Goal: Transaction & Acquisition: Purchase product/service

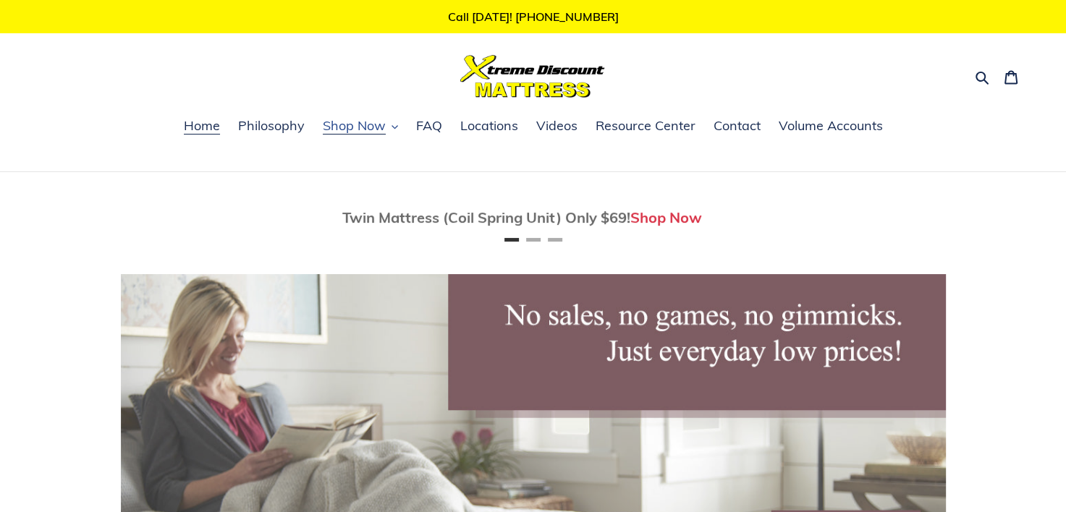
click at [360, 131] on span "Shop Now" at bounding box center [354, 125] width 63 height 17
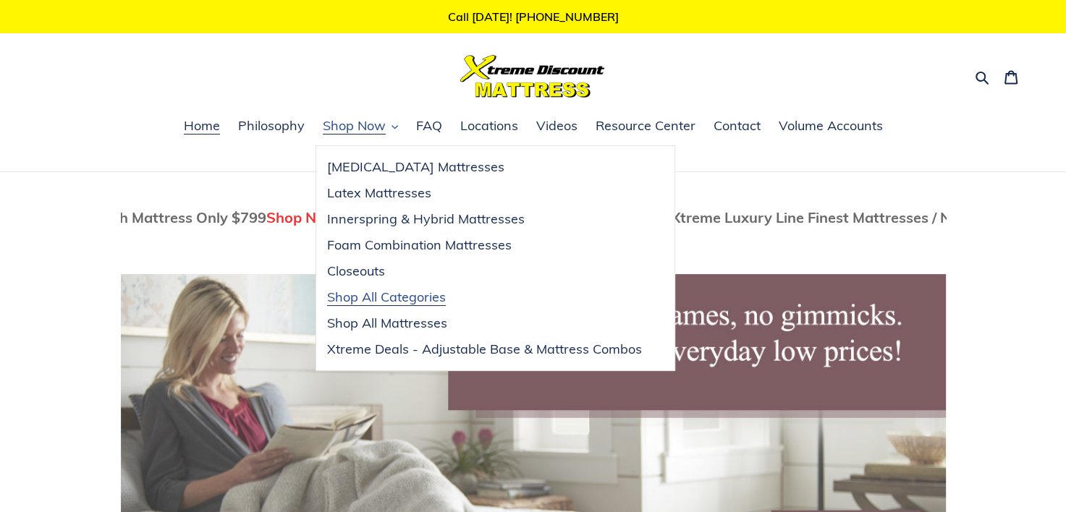
scroll to position [0, 225]
click at [363, 295] on span "Shop All Categories" at bounding box center [386, 297] width 119 height 17
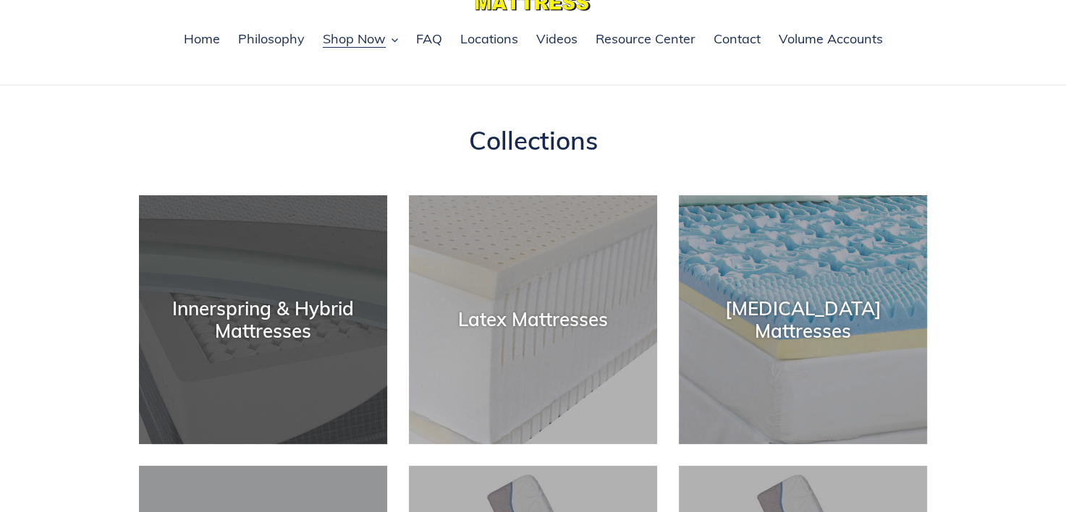
scroll to position [72, 0]
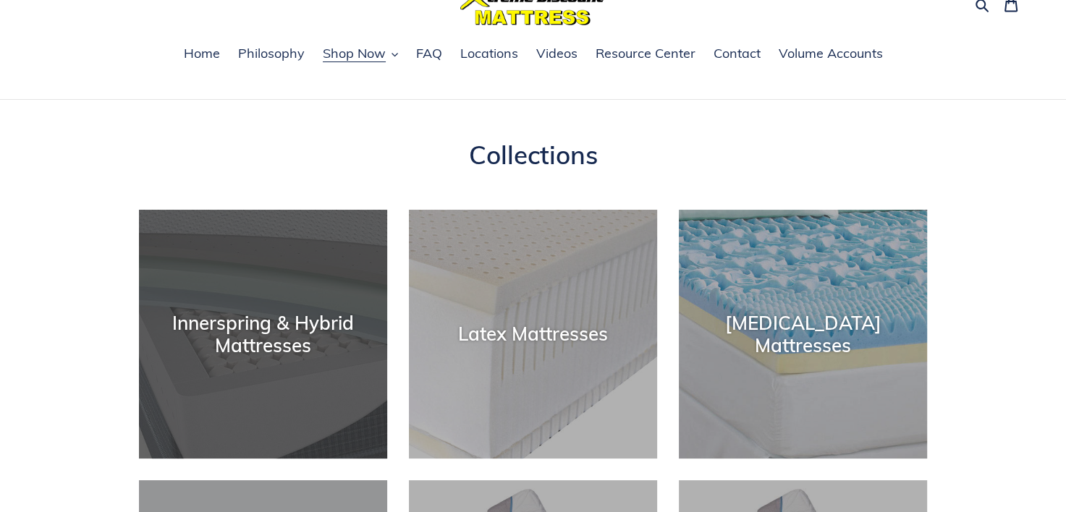
click at [246, 320] on div "Innerspring & Hybrid Mattresses" at bounding box center [263, 334] width 248 height 45
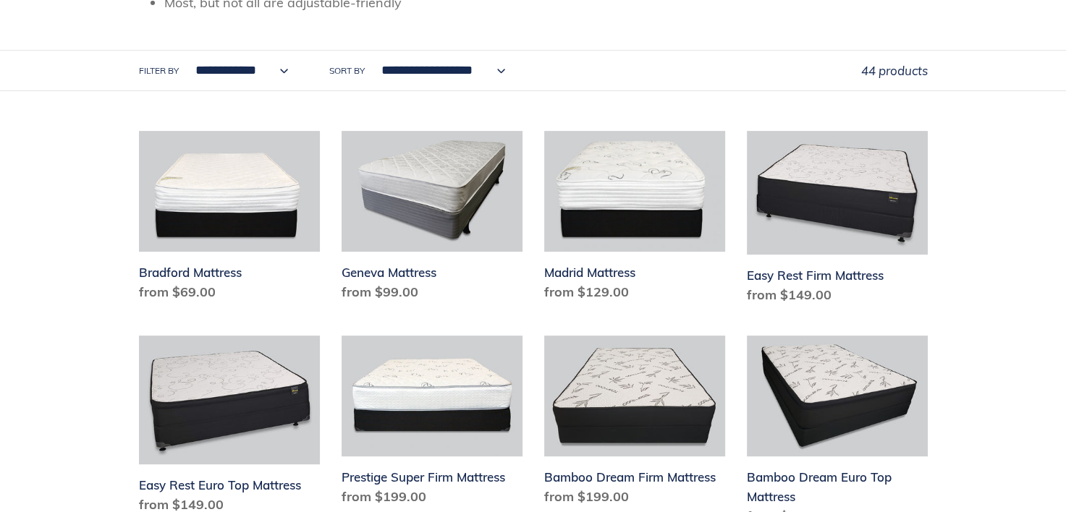
scroll to position [507, 0]
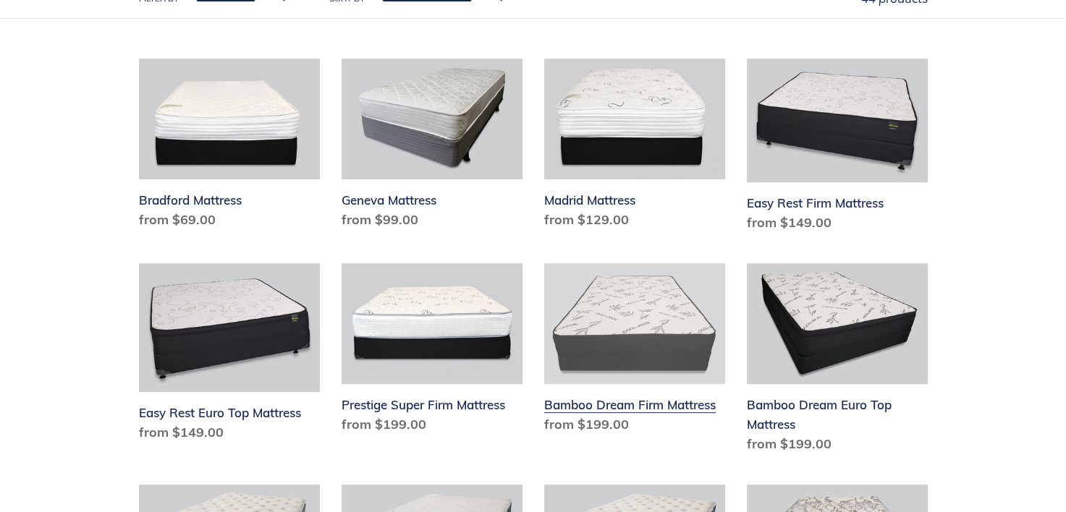
click at [623, 321] on link "Bamboo Dream Firm Mattress" at bounding box center [634, 351] width 181 height 177
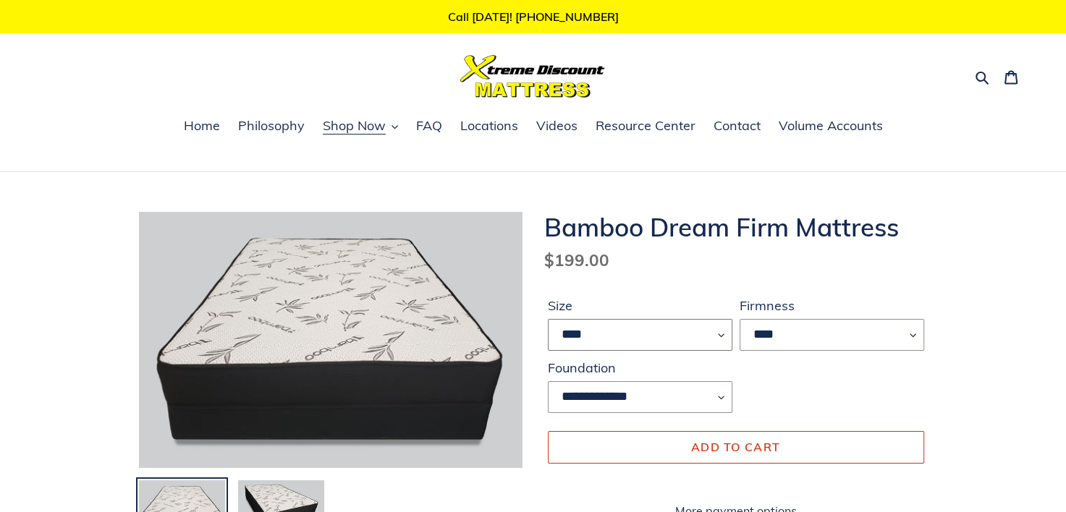
click at [722, 336] on select "**** ******* **** ***** ****" at bounding box center [640, 335] width 185 height 32
select select "*****"
click at [548, 319] on select "**** ******* **** ***** ****" at bounding box center [640, 335] width 185 height 32
click at [353, 122] on span "Shop Now" at bounding box center [354, 125] width 63 height 17
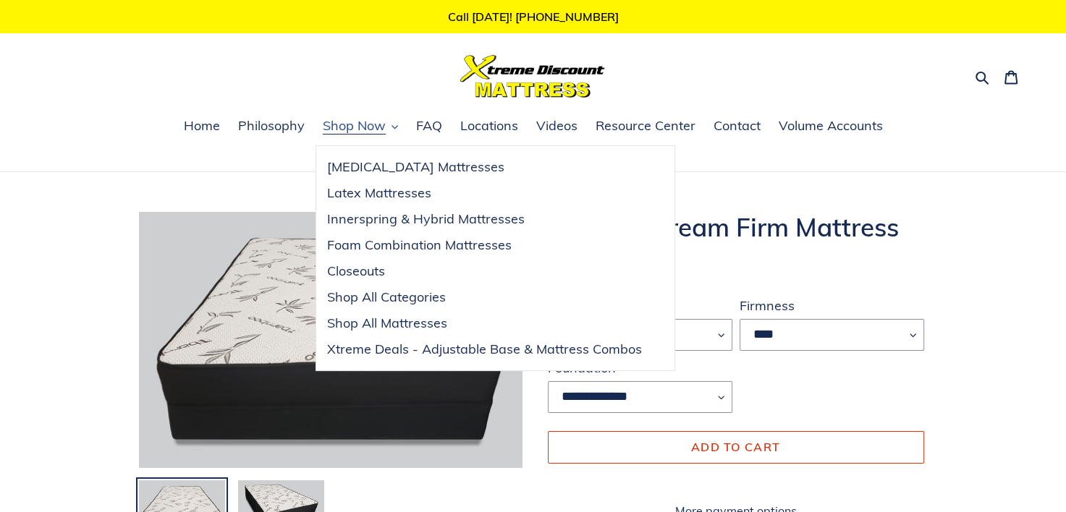
click at [353, 123] on span "Shop Now" at bounding box center [354, 125] width 63 height 17
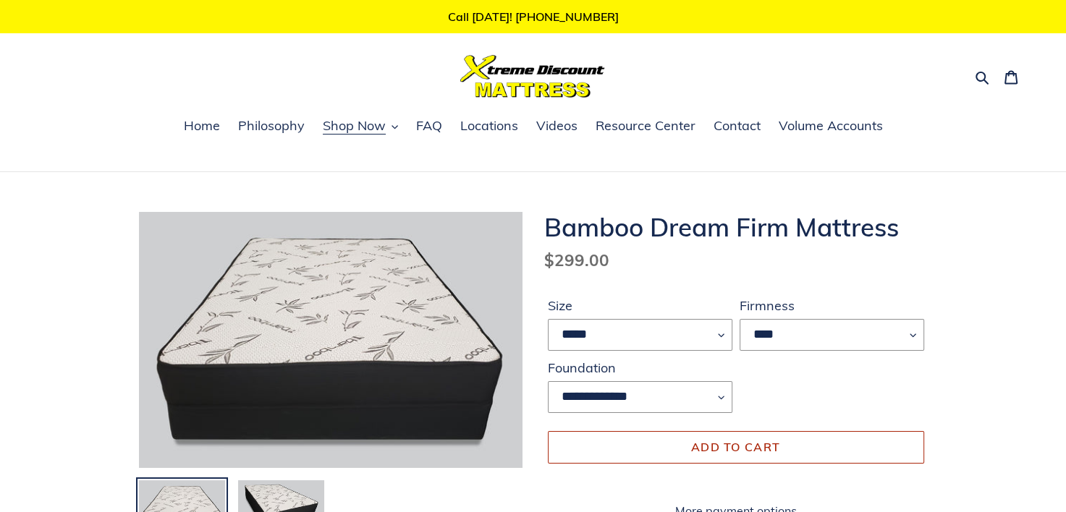
click at [714, 449] on span "Add to cart" at bounding box center [735, 447] width 89 height 14
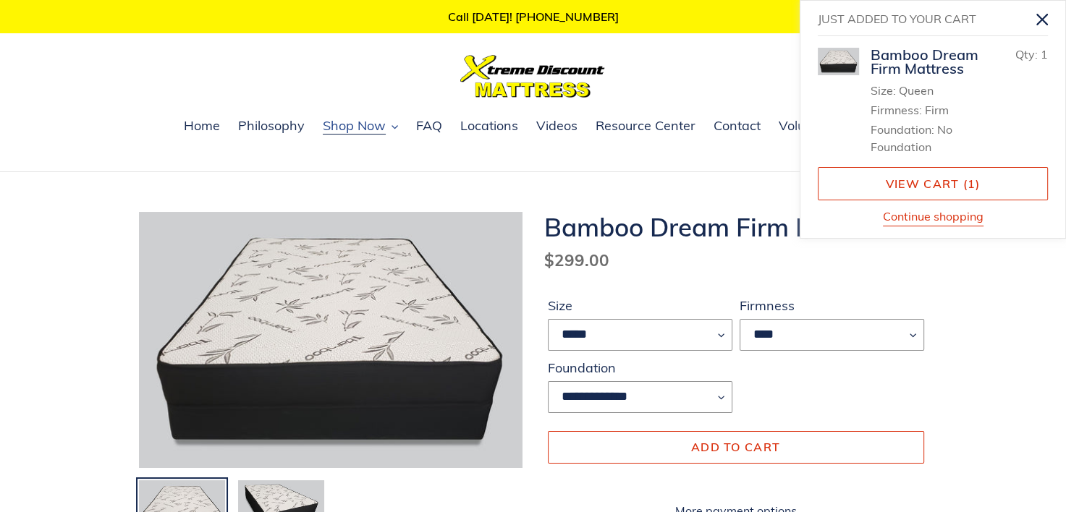
click at [363, 125] on span "Shop Now" at bounding box center [354, 125] width 63 height 17
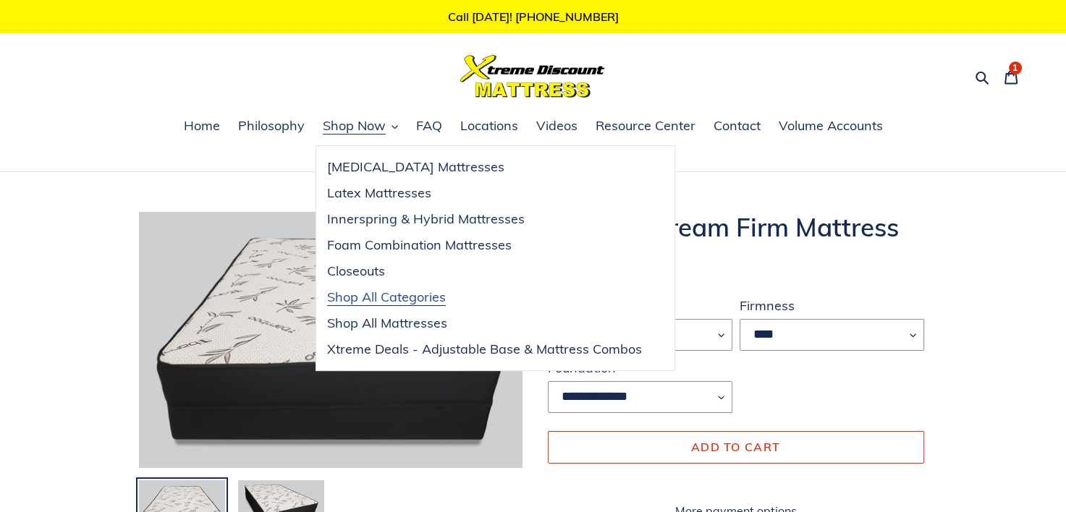
click at [368, 296] on span "Shop All Categories" at bounding box center [386, 297] width 119 height 17
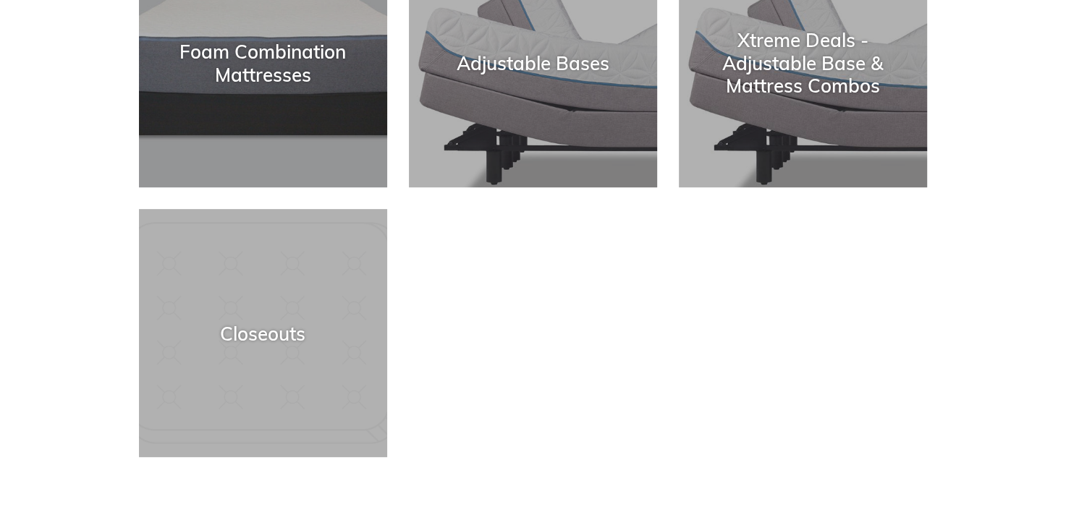
scroll to position [507, 0]
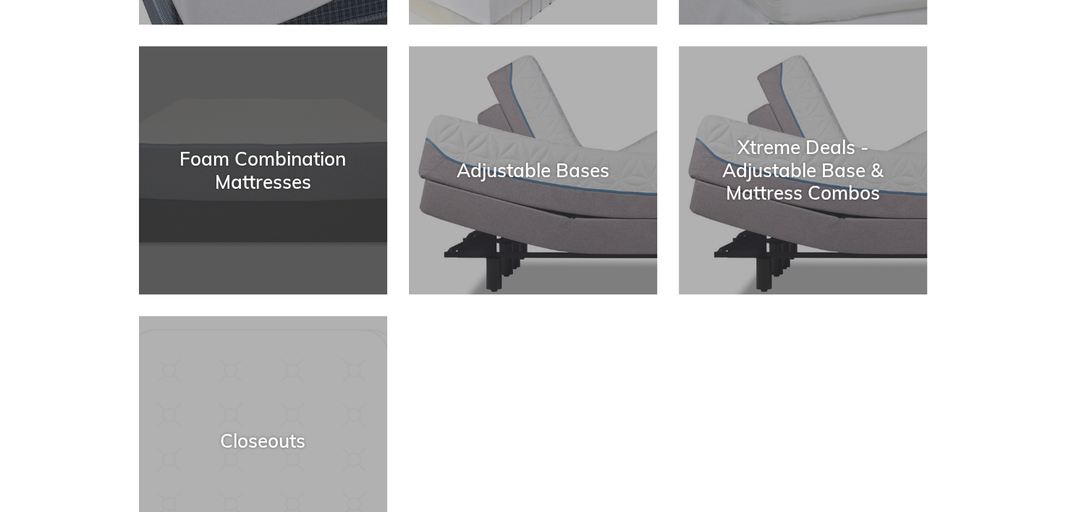
click at [249, 168] on div "Foam Combination Mattresses" at bounding box center [263, 170] width 248 height 45
click at [245, 156] on div "Foam Combination Mattresses" at bounding box center [263, 170] width 248 height 45
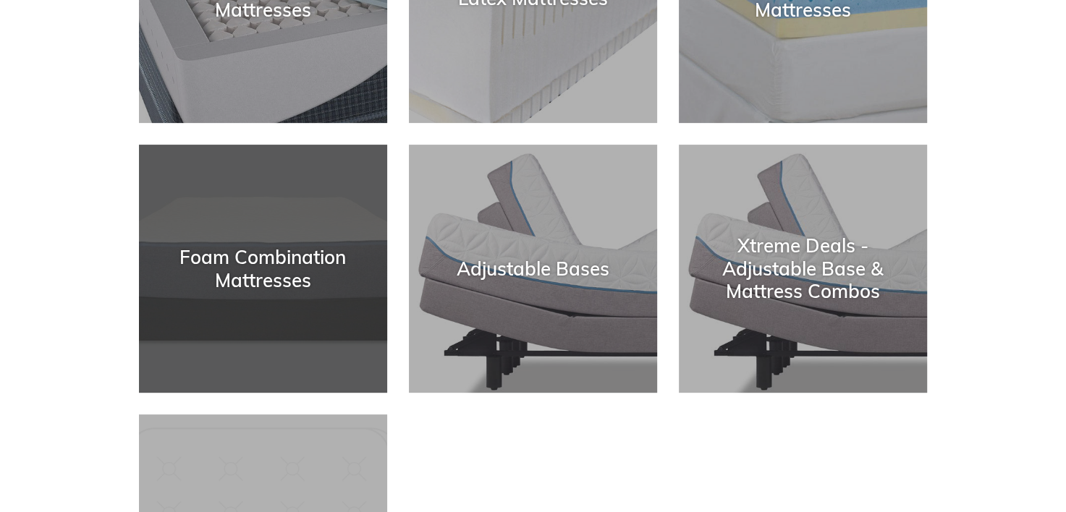
scroll to position [290, 0]
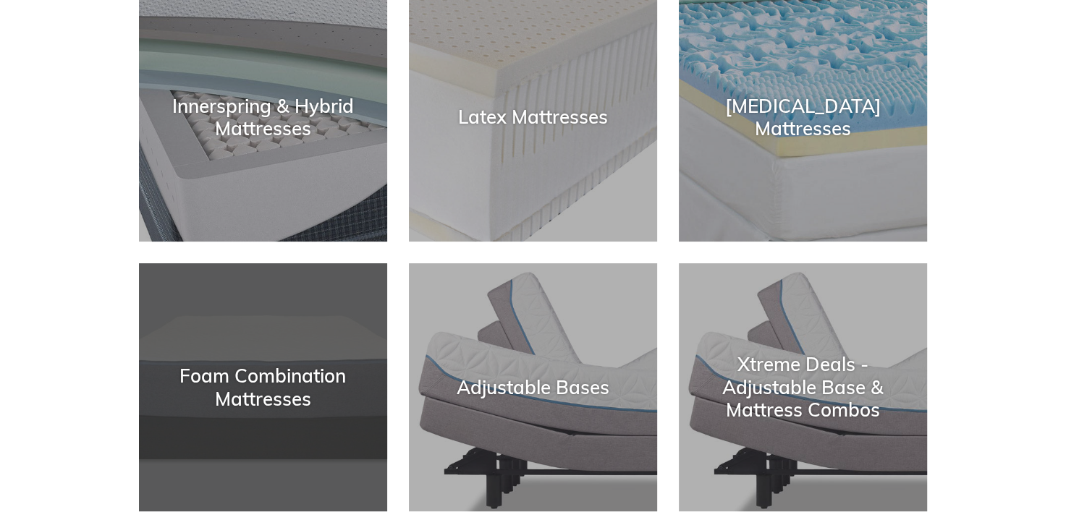
click at [248, 381] on div "Foam Combination Mattresses" at bounding box center [263, 387] width 248 height 45
click at [248, 382] on div "Foam Combination Mattresses" at bounding box center [263, 387] width 248 height 45
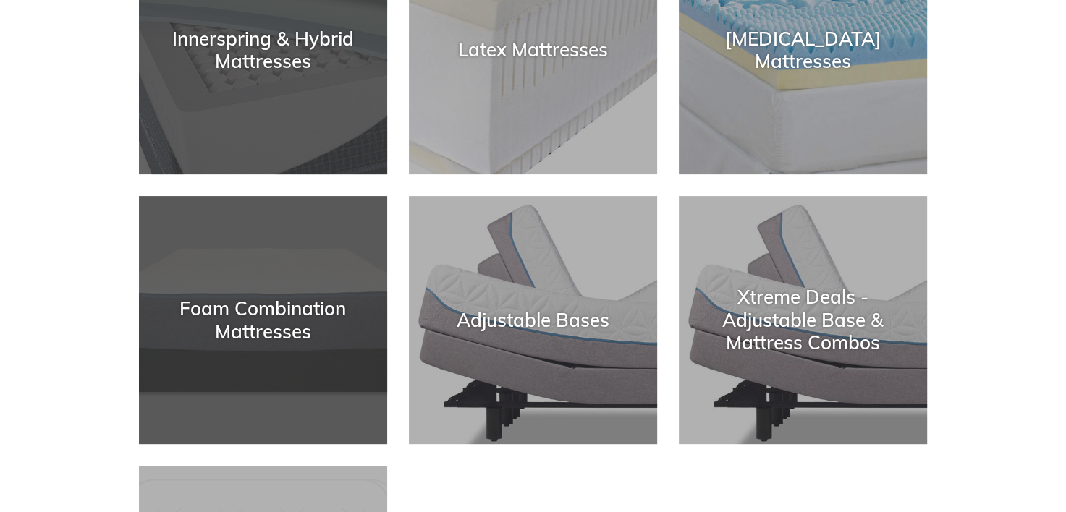
scroll to position [507, 0]
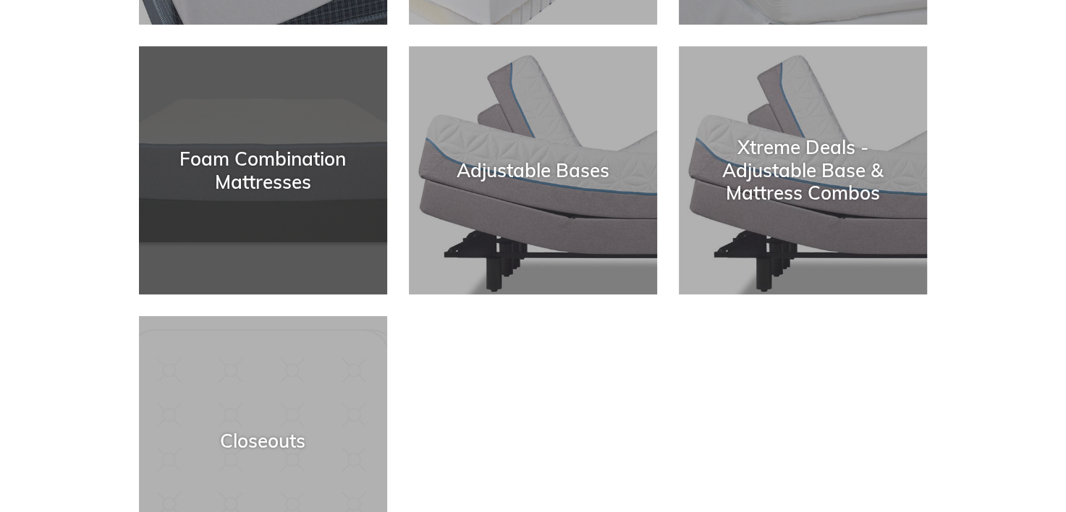
click at [274, 162] on div "Foam Combination Mattresses" at bounding box center [263, 170] width 248 height 45
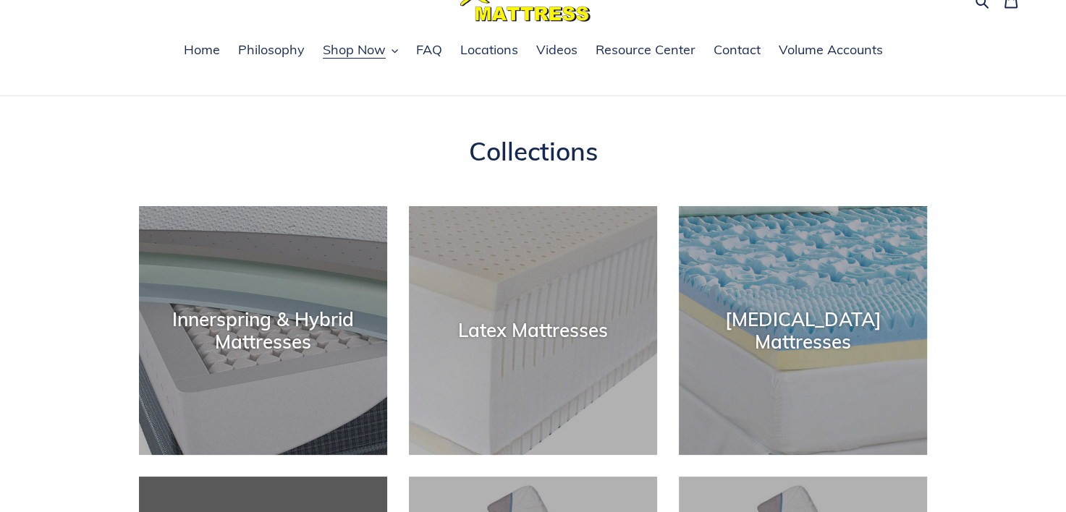
scroll to position [0, 0]
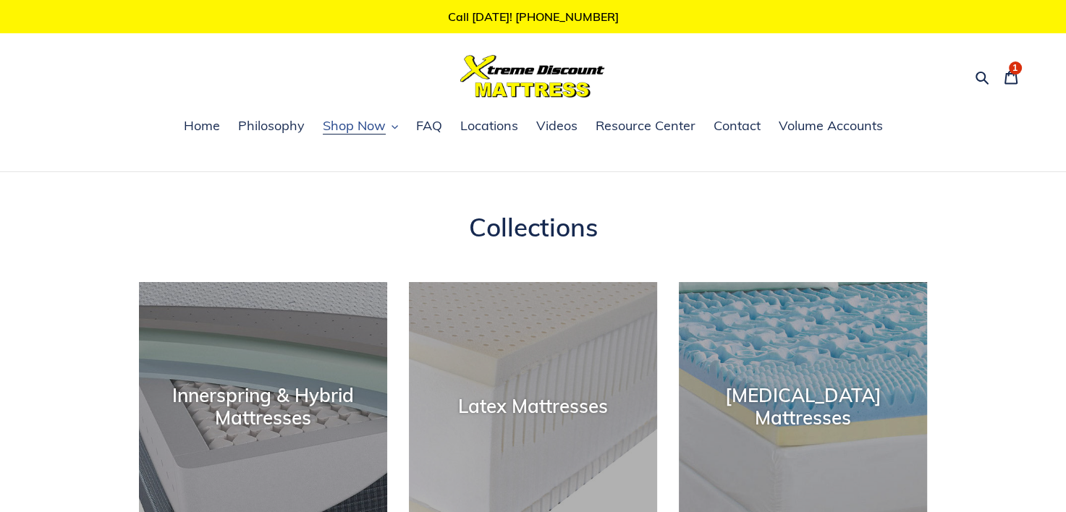
click at [353, 124] on span "Shop Now" at bounding box center [354, 125] width 63 height 17
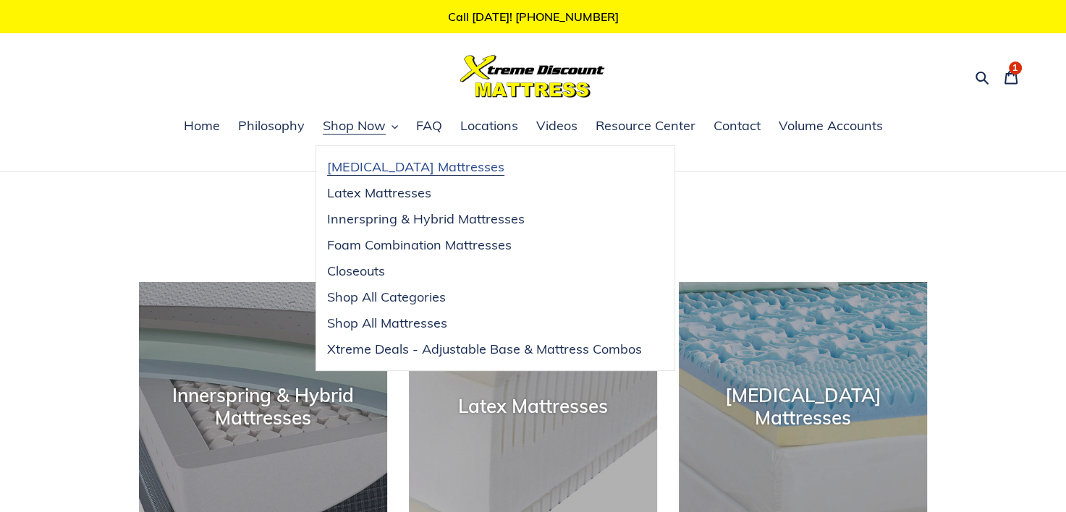
click at [373, 173] on span "[MEDICAL_DATA] Mattresses" at bounding box center [415, 167] width 177 height 17
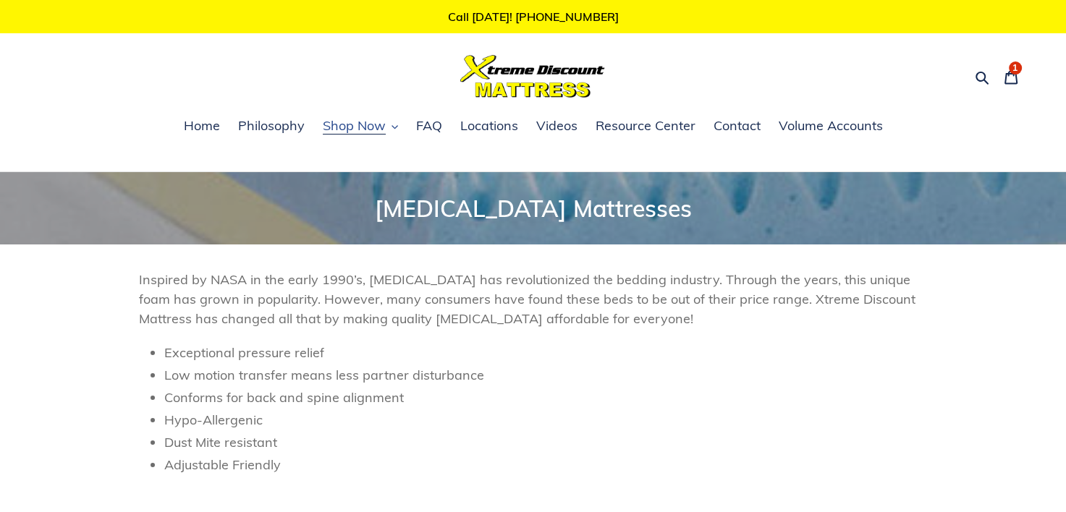
click at [345, 124] on span "Shop Now" at bounding box center [354, 125] width 63 height 17
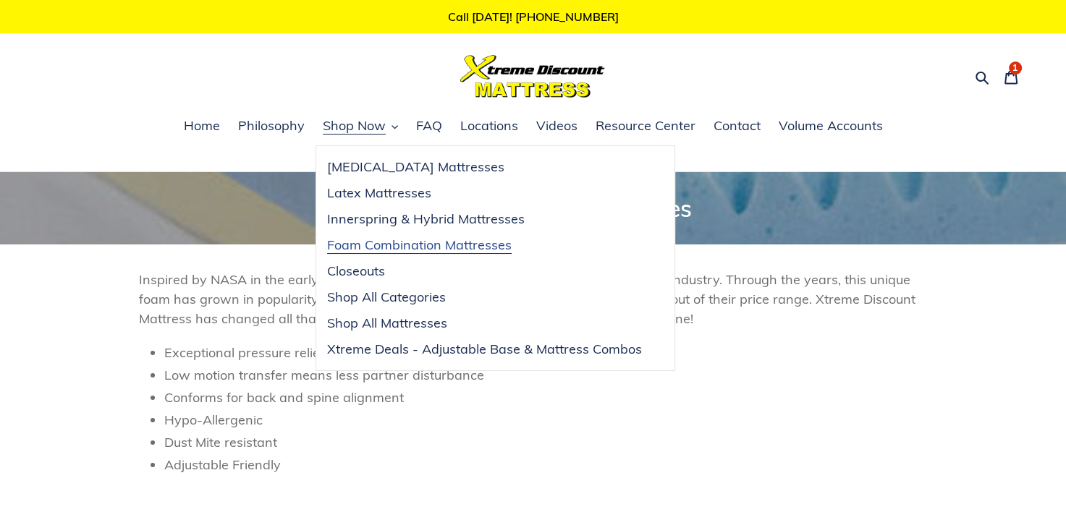
click at [394, 243] on span "Foam Combination Mattresses" at bounding box center [419, 245] width 185 height 17
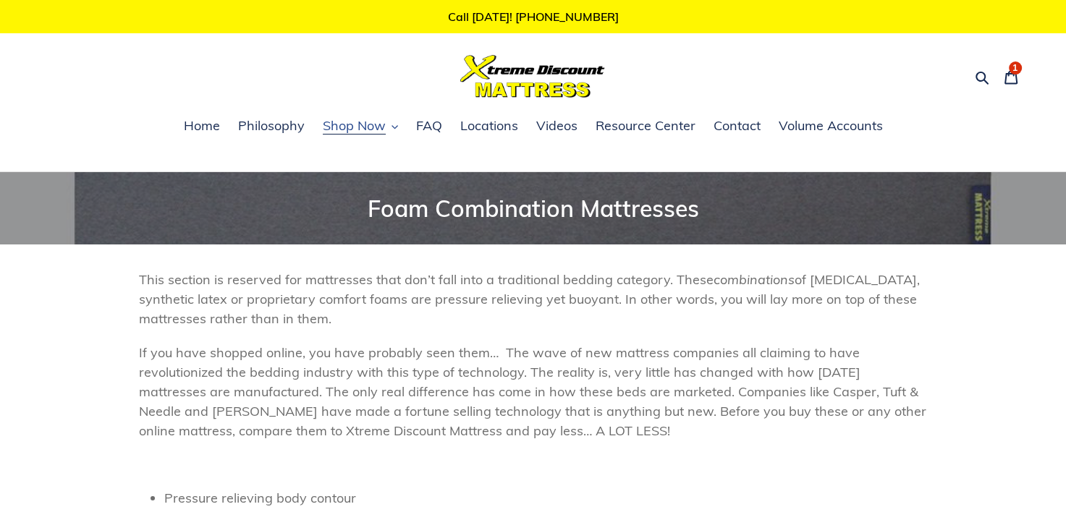
click at [353, 122] on span "Shop Now" at bounding box center [354, 125] width 63 height 17
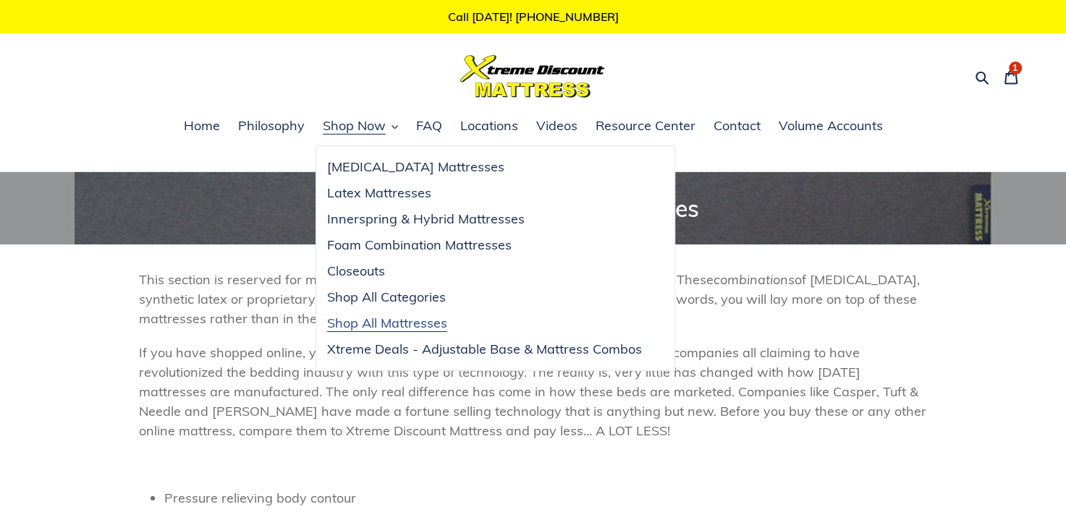
click at [384, 318] on span "Shop All Mattresses" at bounding box center [387, 323] width 120 height 17
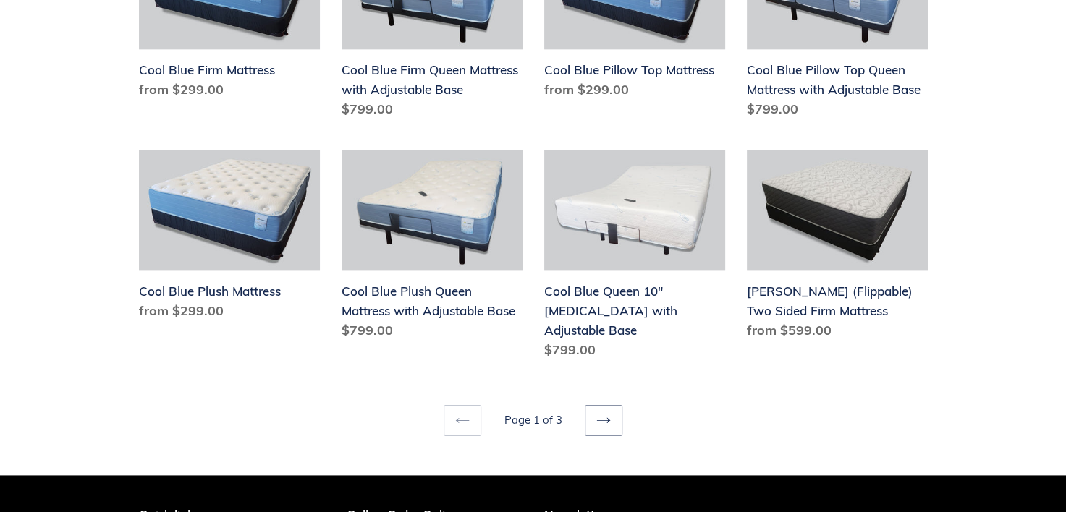
scroll to position [1809, 0]
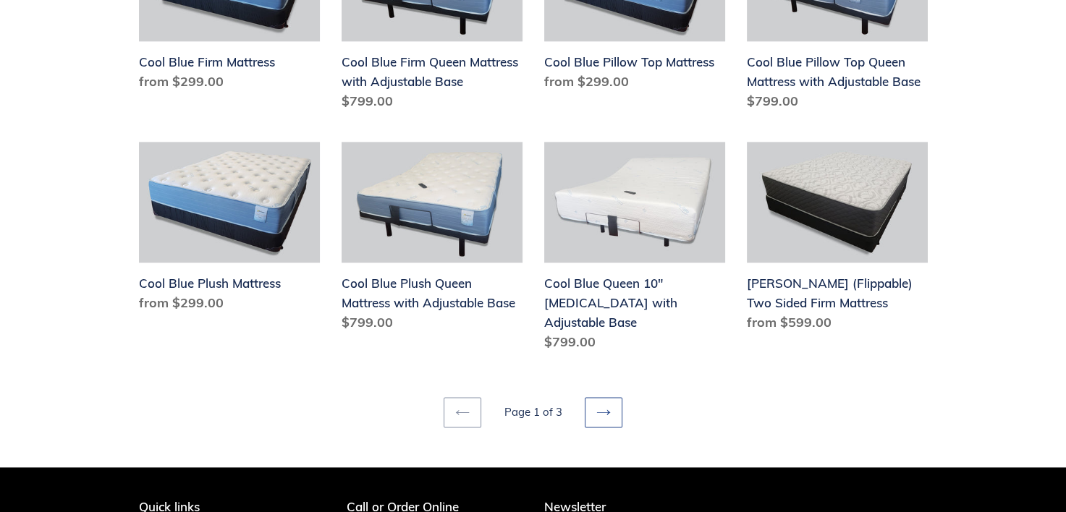
click at [599, 405] on icon at bounding box center [603, 412] width 14 height 14
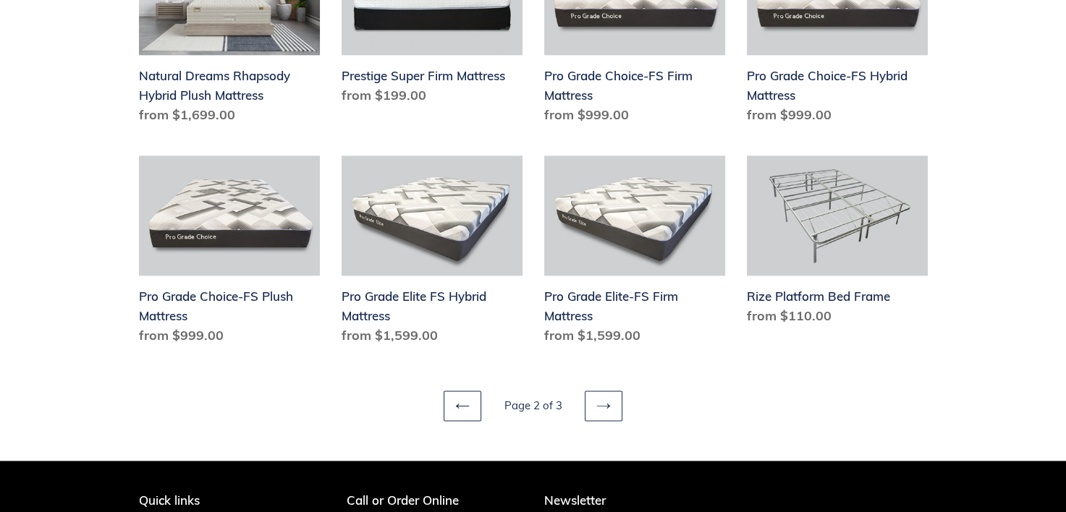
scroll to position [1954, 0]
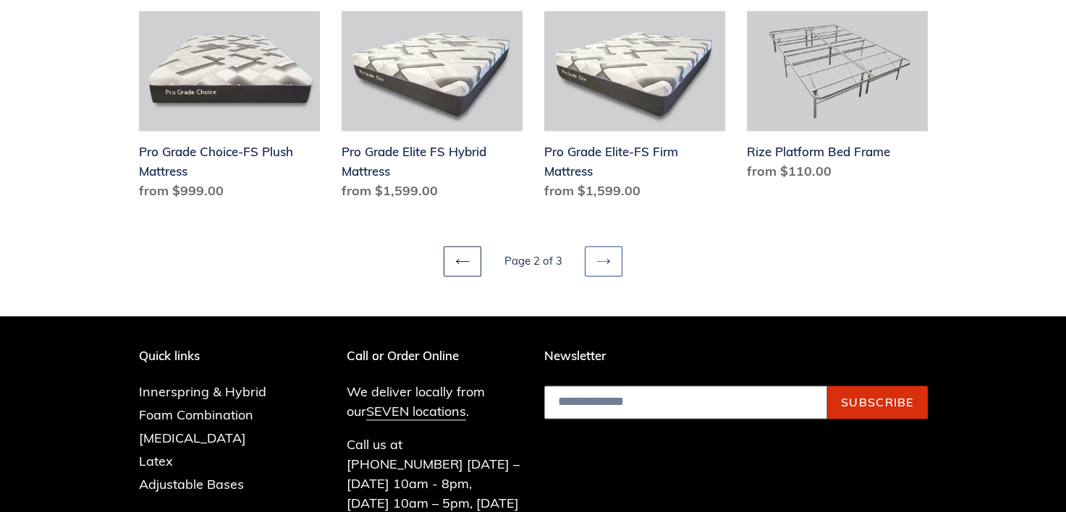
click at [599, 258] on icon at bounding box center [603, 261] width 14 height 14
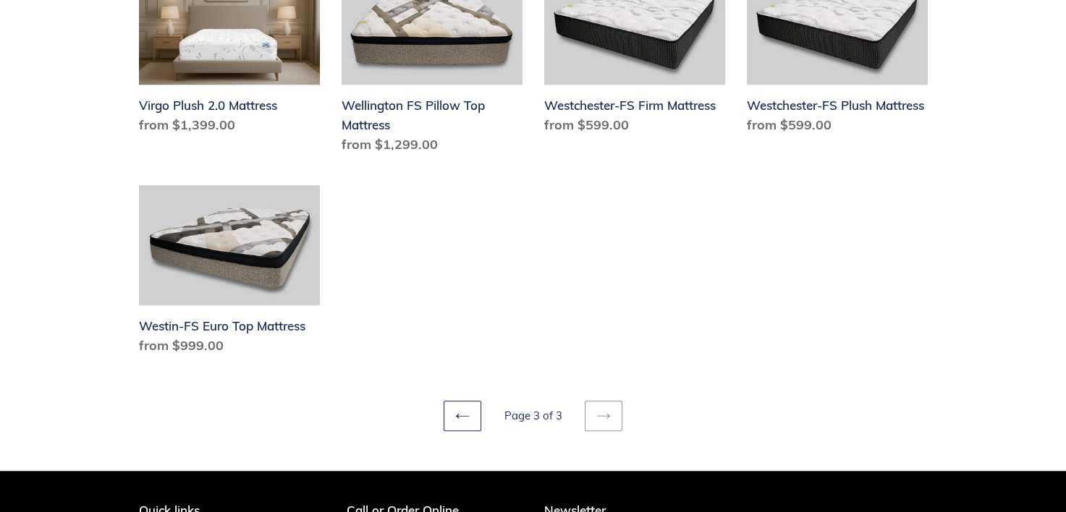
scroll to position [1375, 0]
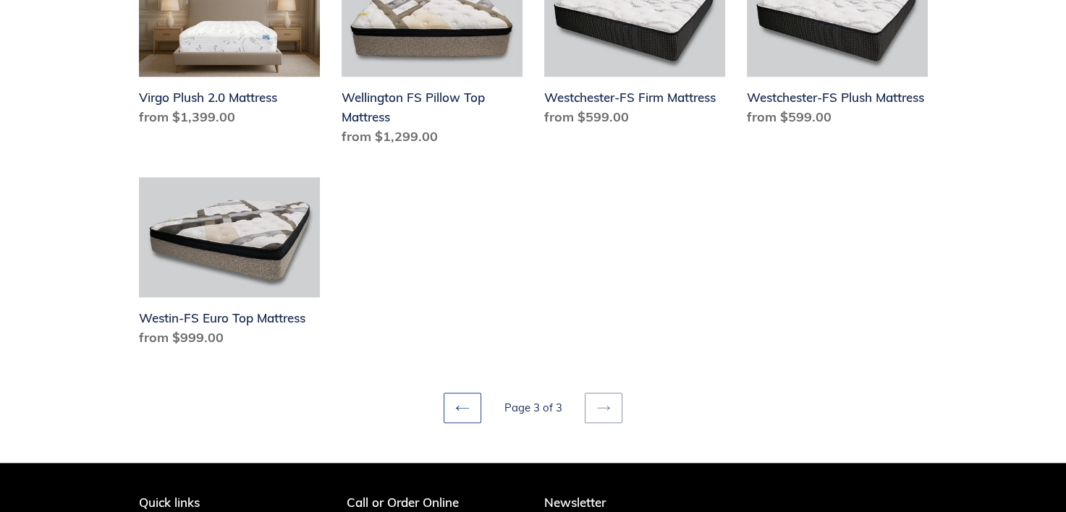
click at [468, 401] on icon at bounding box center [462, 408] width 14 height 14
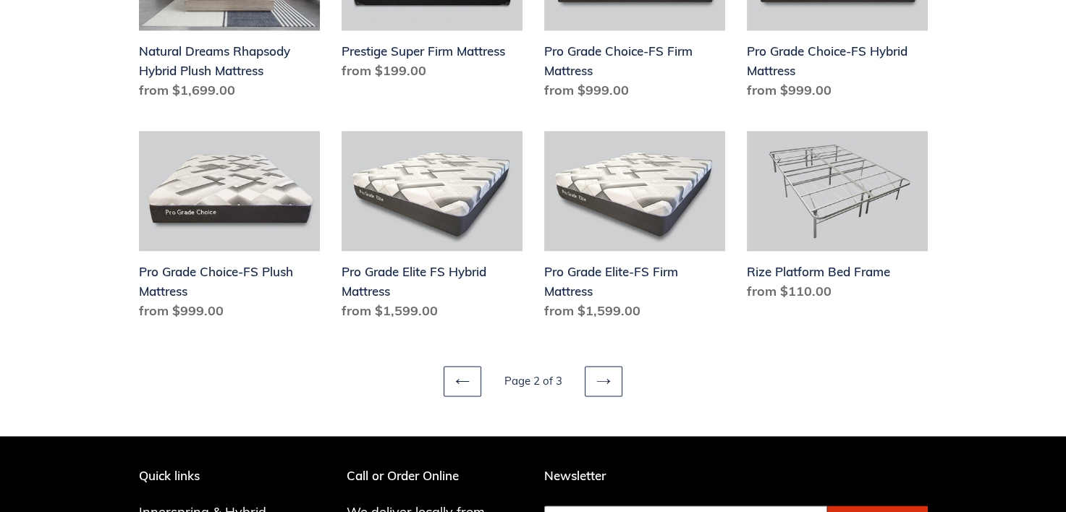
scroll to position [1809, 0]
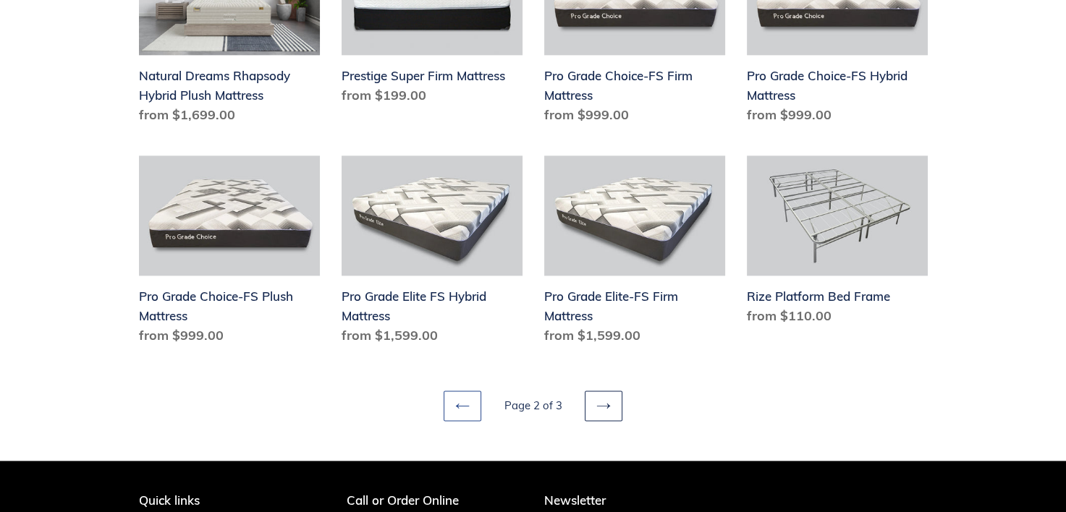
click at [463, 400] on icon at bounding box center [462, 406] width 14 height 14
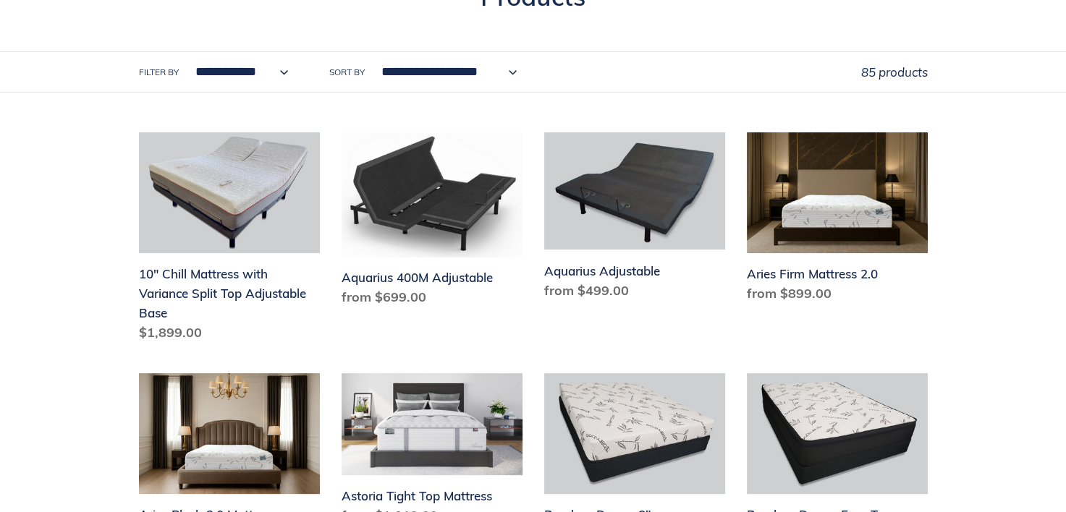
scroll to position [145, 0]
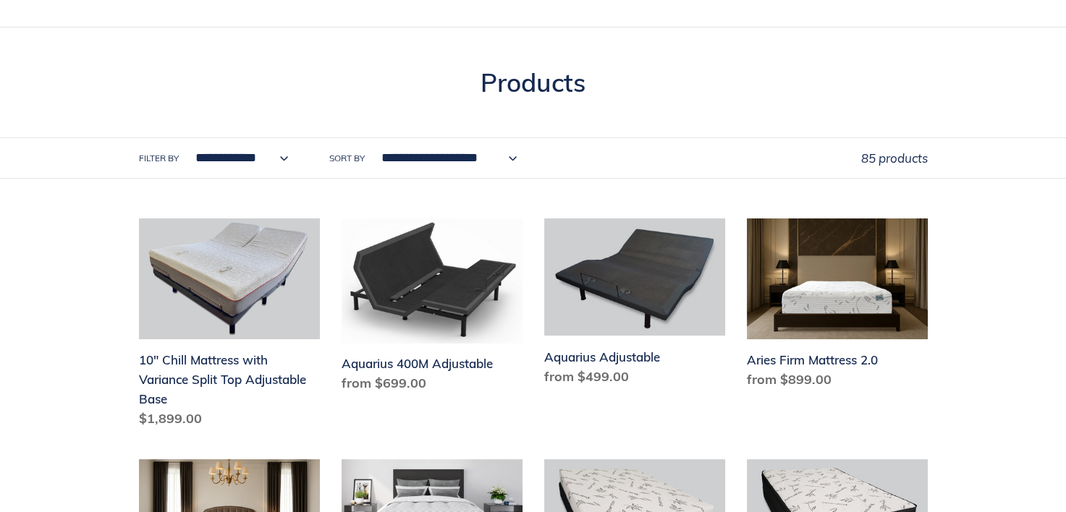
click at [237, 156] on select "**********" at bounding box center [238, 158] width 112 height 40
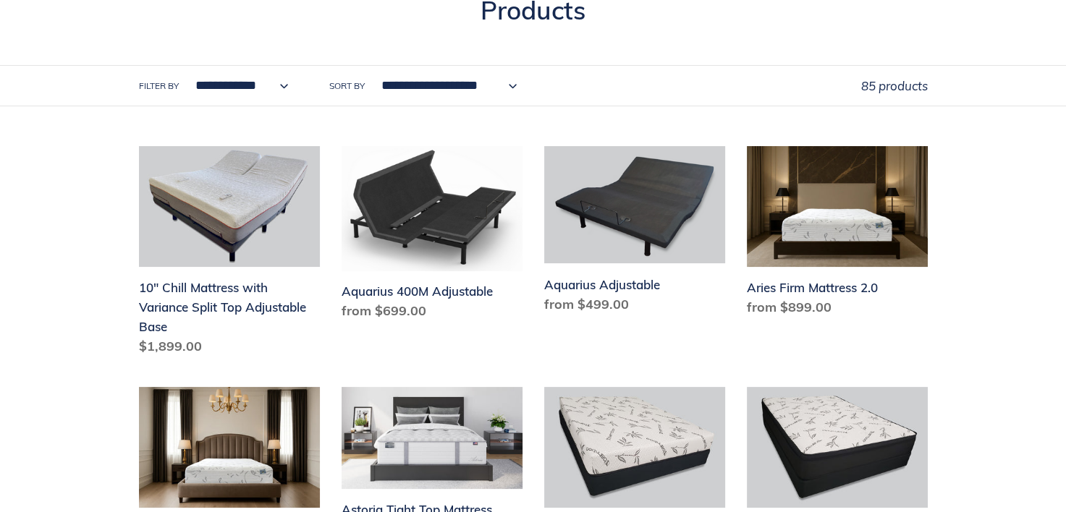
click at [254, 89] on select "**********" at bounding box center [238, 86] width 112 height 40
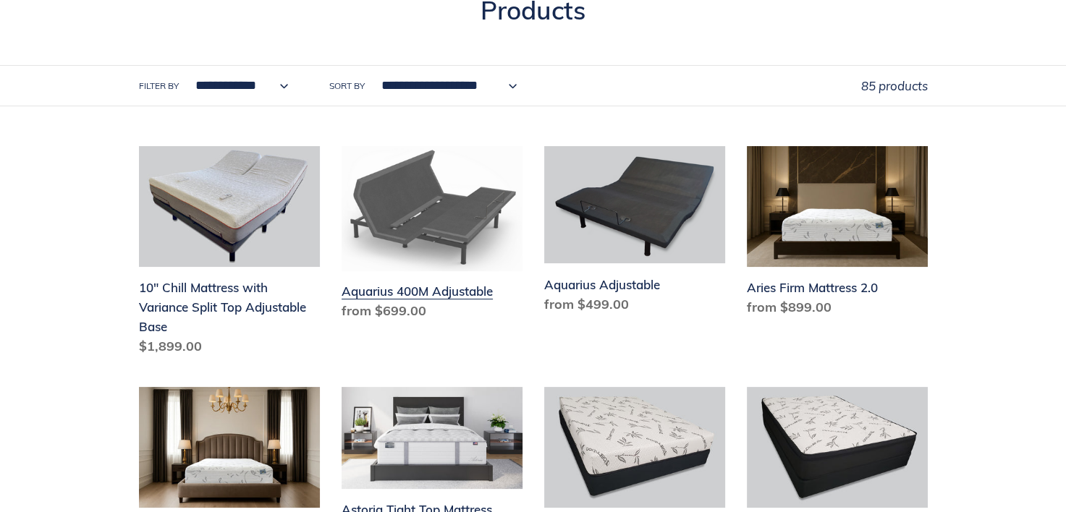
scroll to position [0, 0]
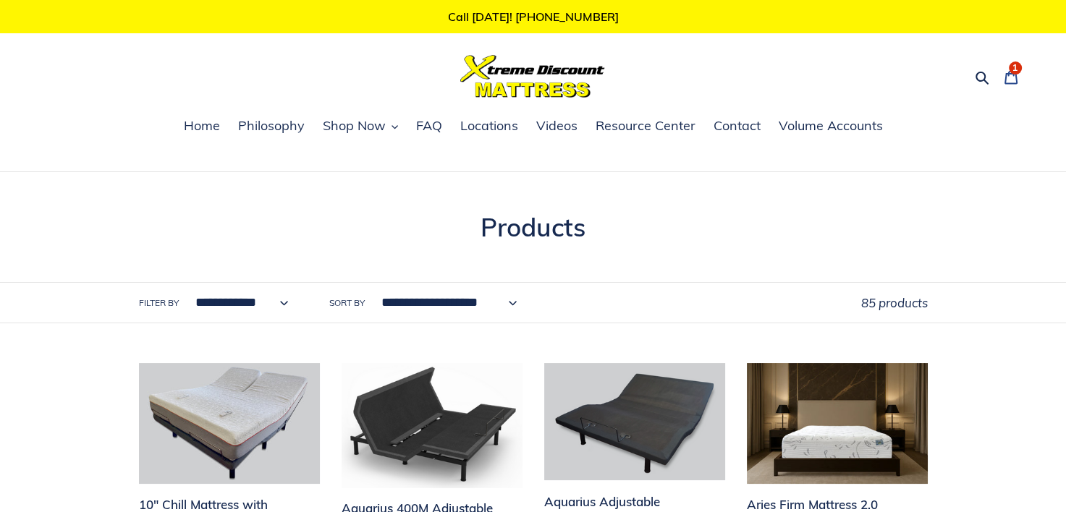
click at [1015, 71] on span "1" at bounding box center [1015, 68] width 5 height 9
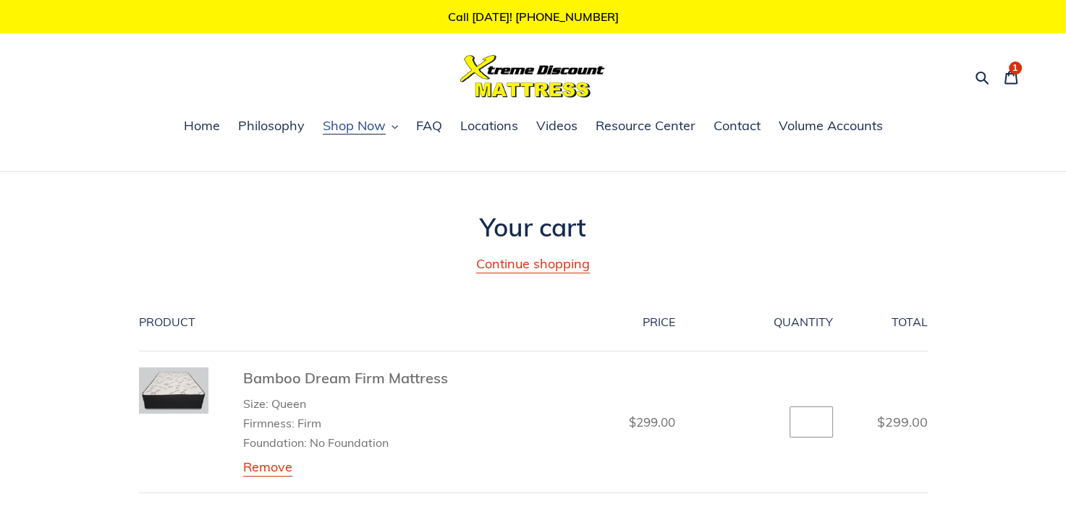
click at [352, 124] on span "Shop Now" at bounding box center [354, 125] width 63 height 17
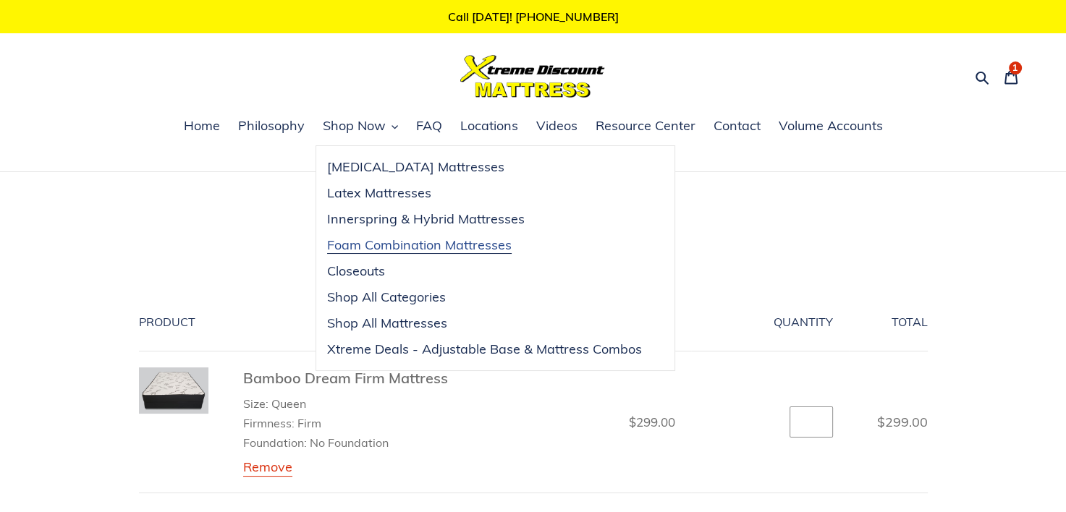
click at [404, 244] on span "Foam Combination Mattresses" at bounding box center [419, 245] width 185 height 17
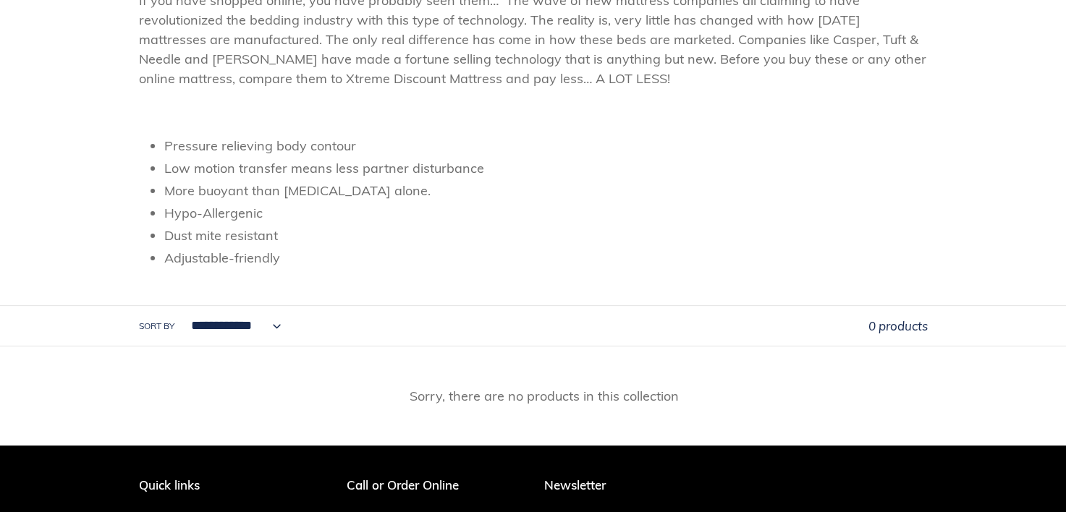
scroll to position [362, 0]
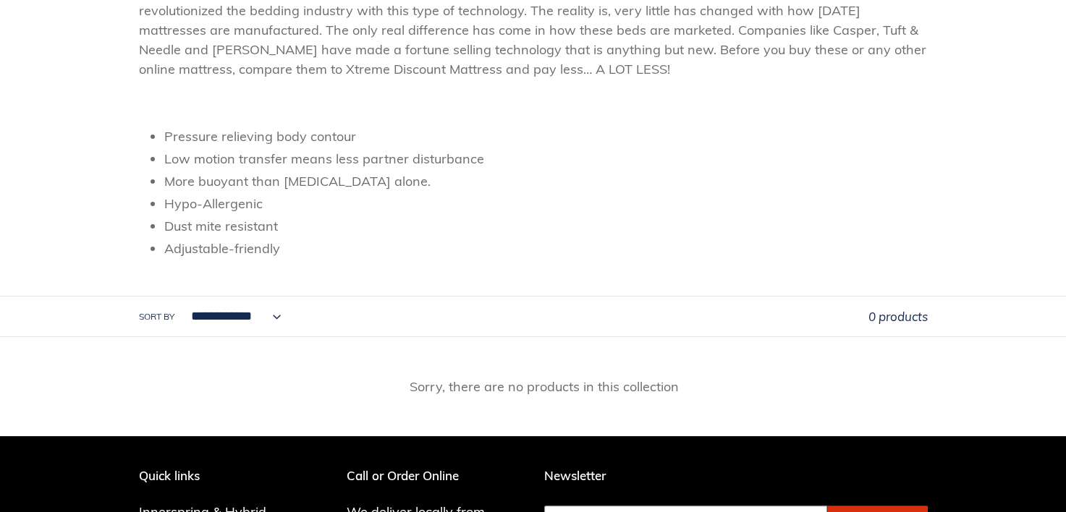
click at [250, 319] on select "**********" at bounding box center [232, 317] width 109 height 40
click at [249, 319] on select "**********" at bounding box center [232, 317] width 109 height 40
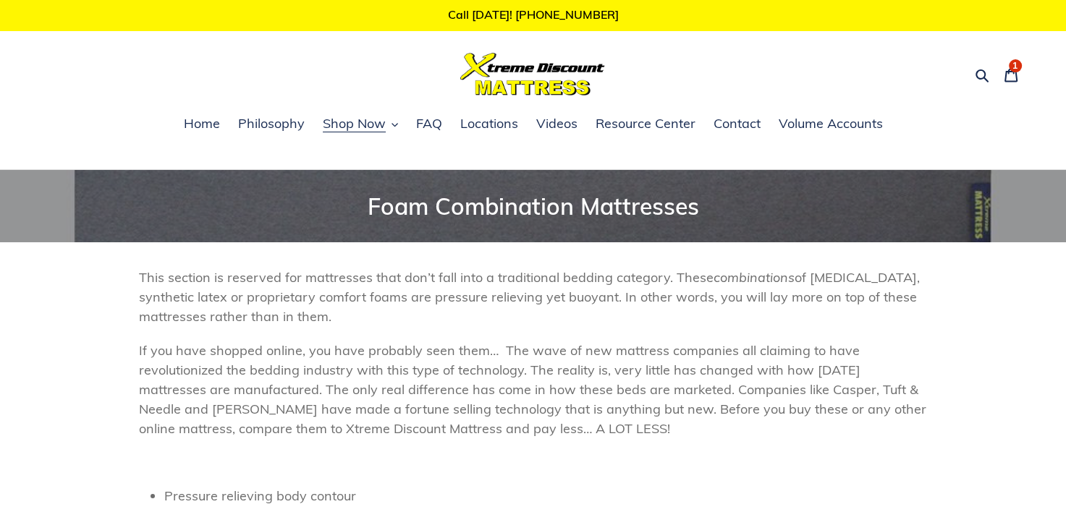
scroll to position [0, 0]
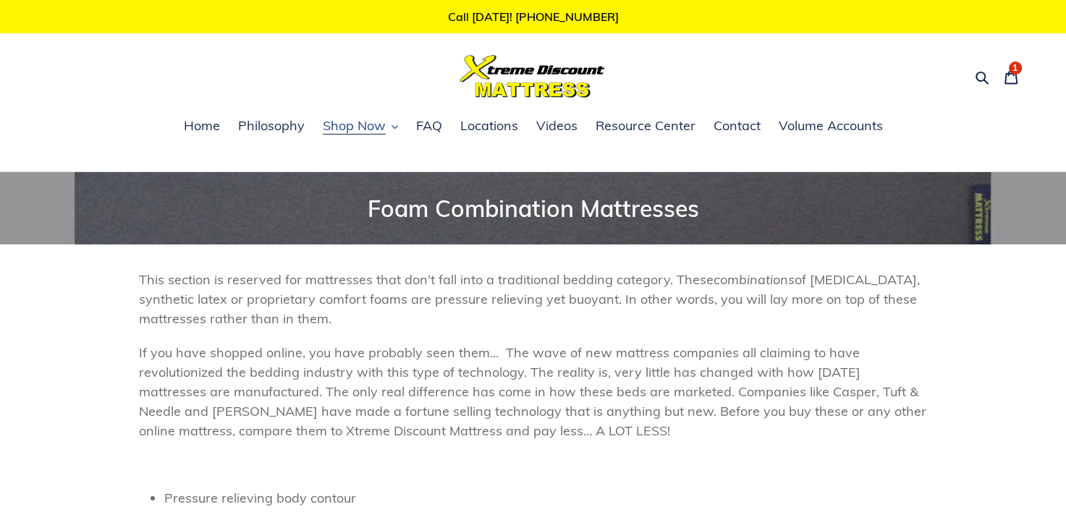
click at [341, 123] on span "Shop Now" at bounding box center [354, 125] width 63 height 17
click at [211, 127] on span "Home" at bounding box center [202, 125] width 36 height 17
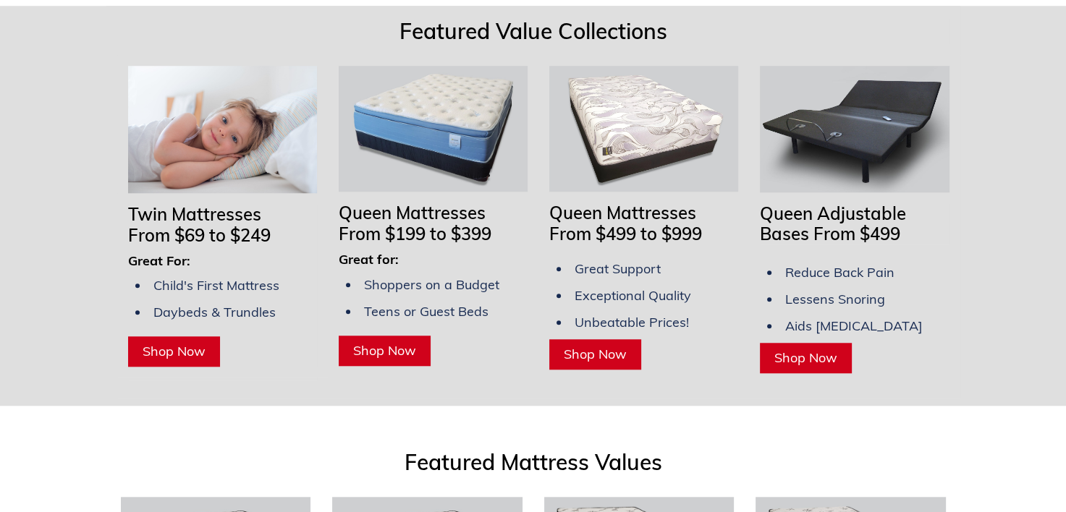
scroll to position [1303, 0]
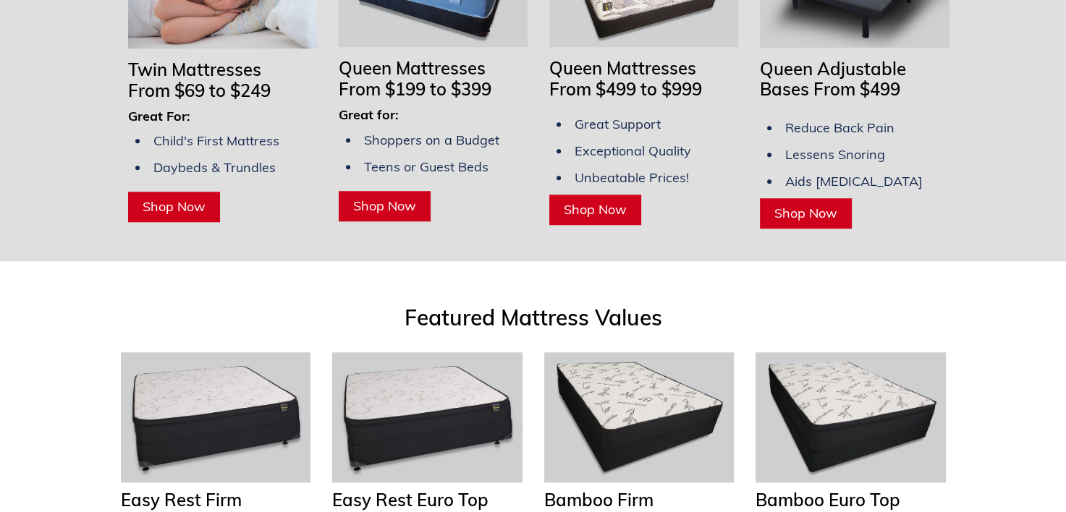
click at [384, 198] on span "Shop Now" at bounding box center [384, 206] width 63 height 17
click at [586, 201] on span "Shop Now" at bounding box center [595, 209] width 63 height 17
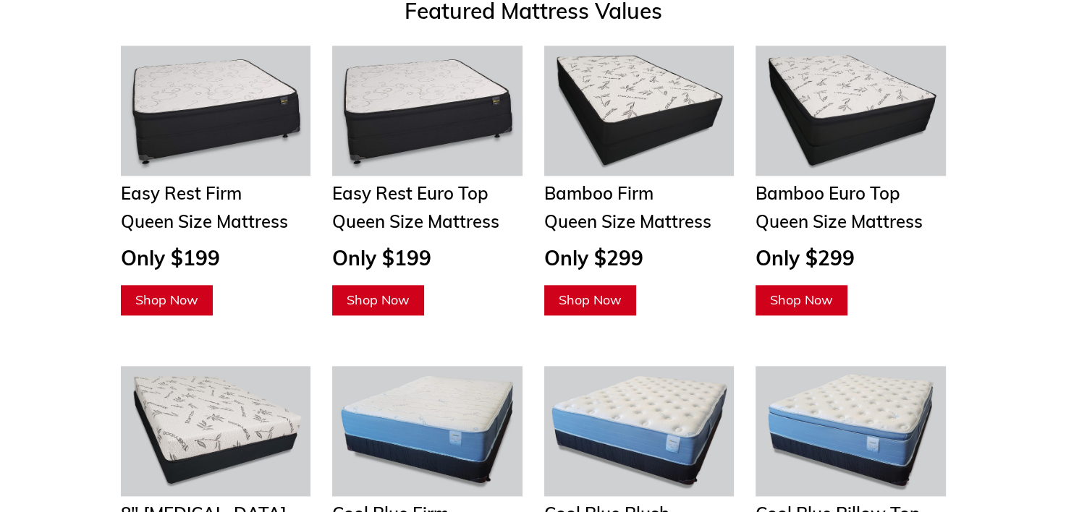
scroll to position [1592, 0]
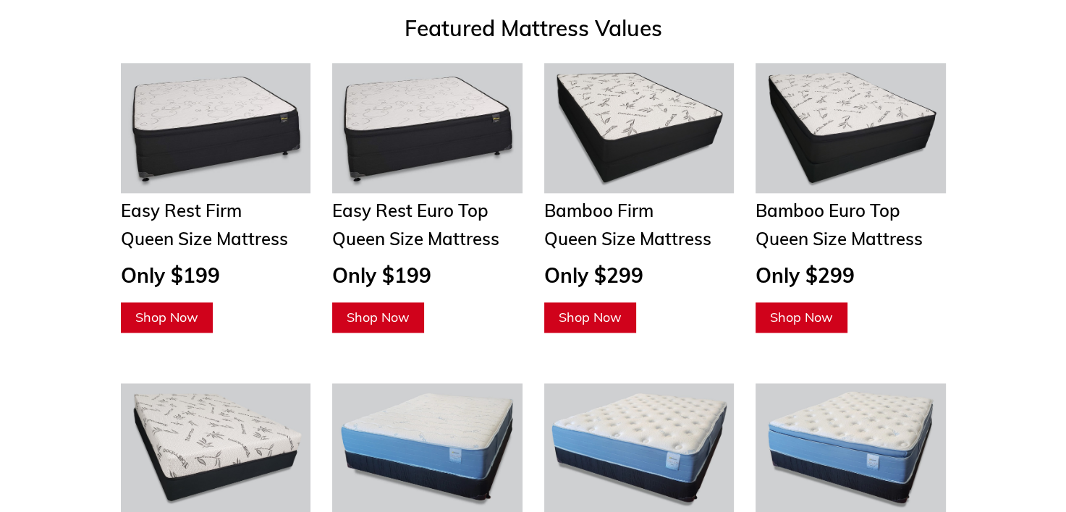
click at [570, 309] on span "Shop Now" at bounding box center [590, 317] width 63 height 17
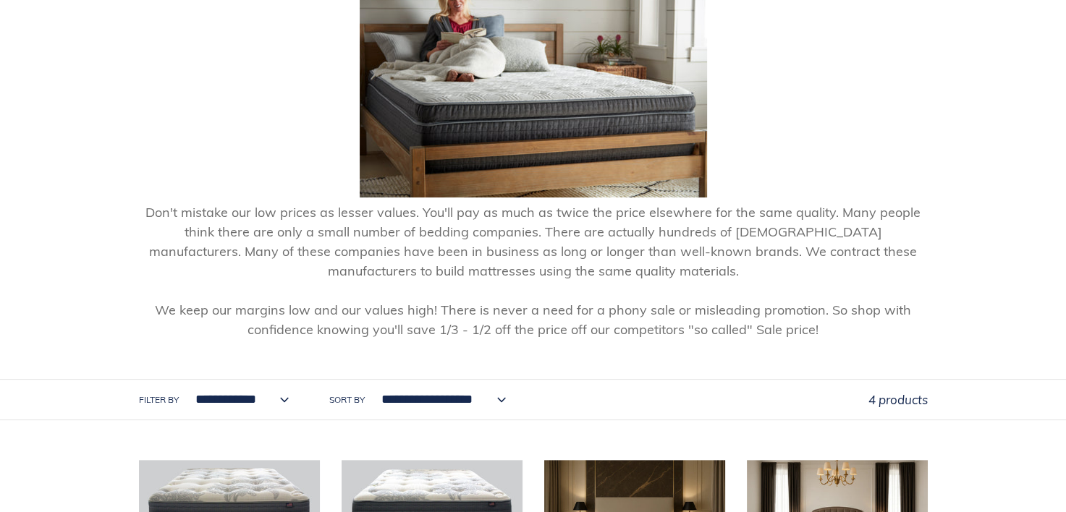
scroll to position [145, 0]
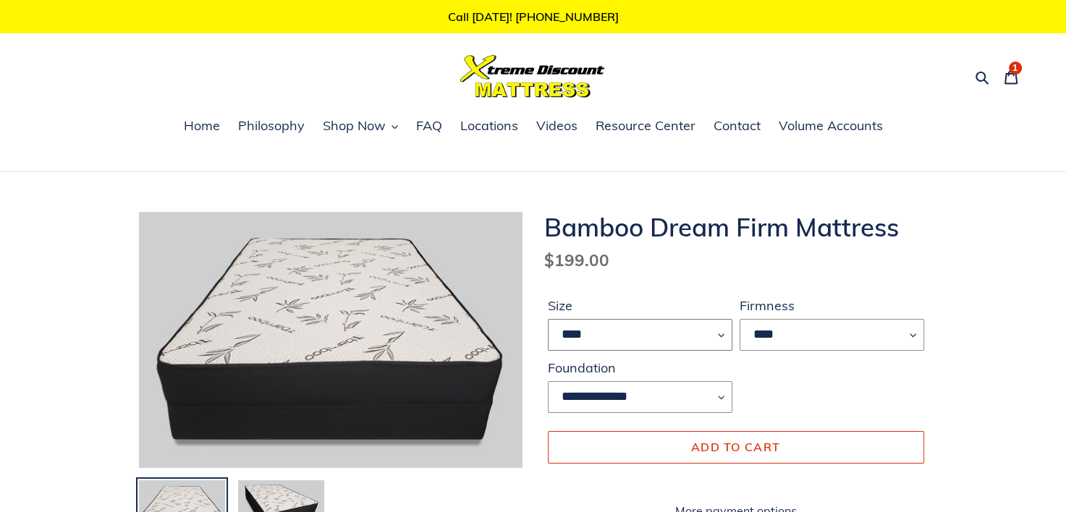
click at [721, 336] on select "**** ******* **** ***** ****" at bounding box center [640, 335] width 185 height 32
select select "*****"
click at [548, 319] on select "**** ******* **** ***** ****" at bounding box center [640, 335] width 185 height 32
click at [732, 122] on span "Contact" at bounding box center [737, 125] width 47 height 17
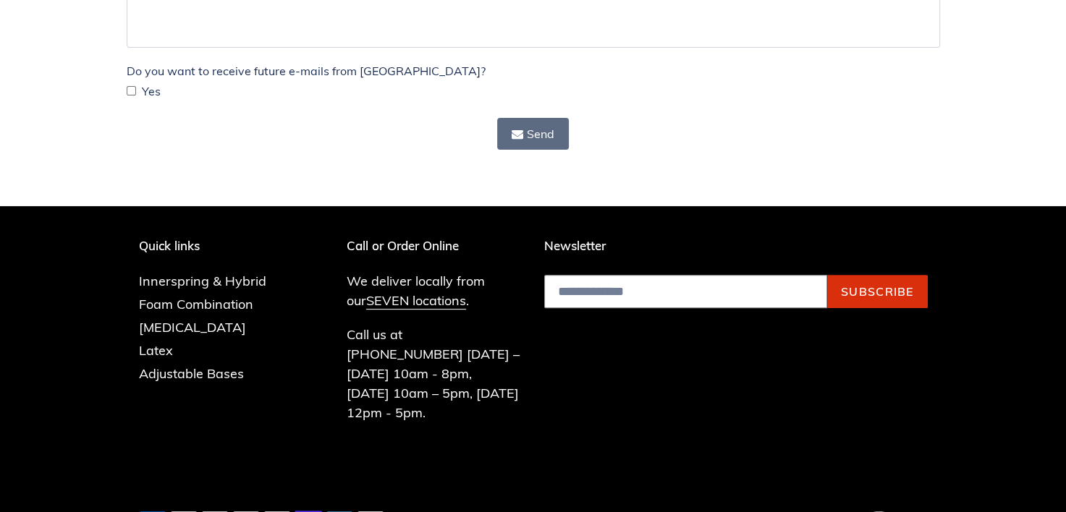
scroll to position [474, 0]
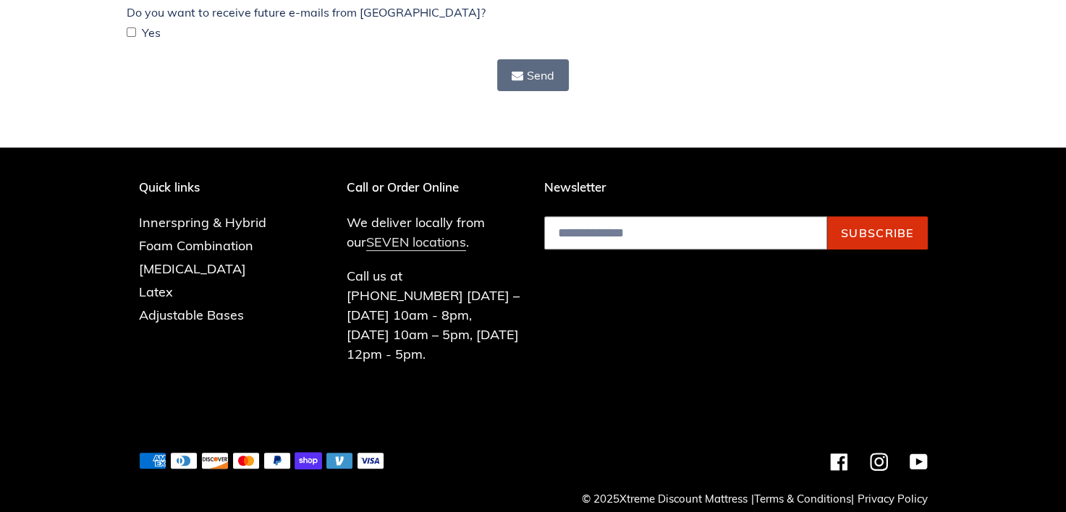
click at [386, 237] on link "SEVEN locations" at bounding box center [416, 242] width 100 height 17
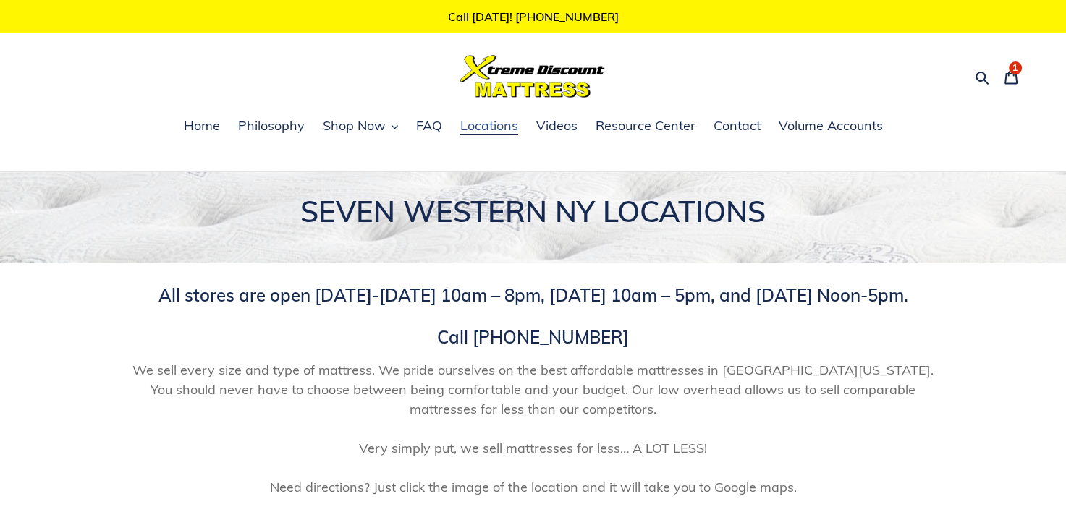
click at [486, 125] on span "Locations" at bounding box center [489, 125] width 58 height 17
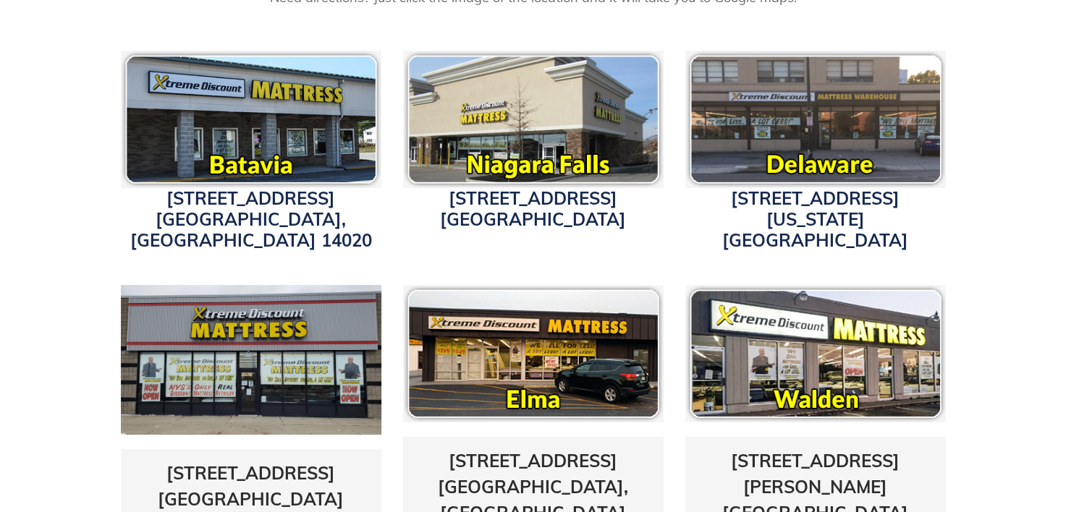
scroll to position [579, 0]
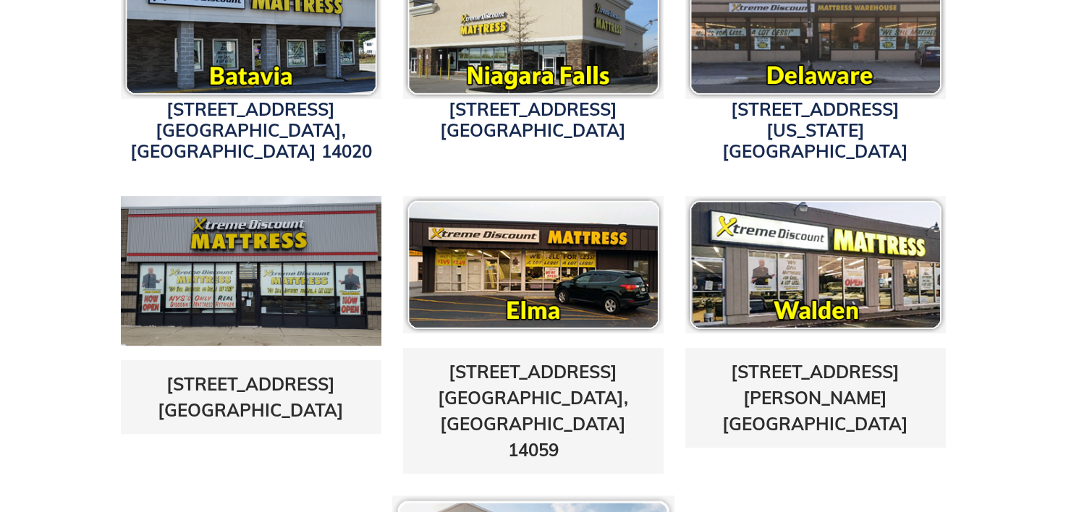
click at [249, 263] on img at bounding box center [251, 271] width 261 height 150
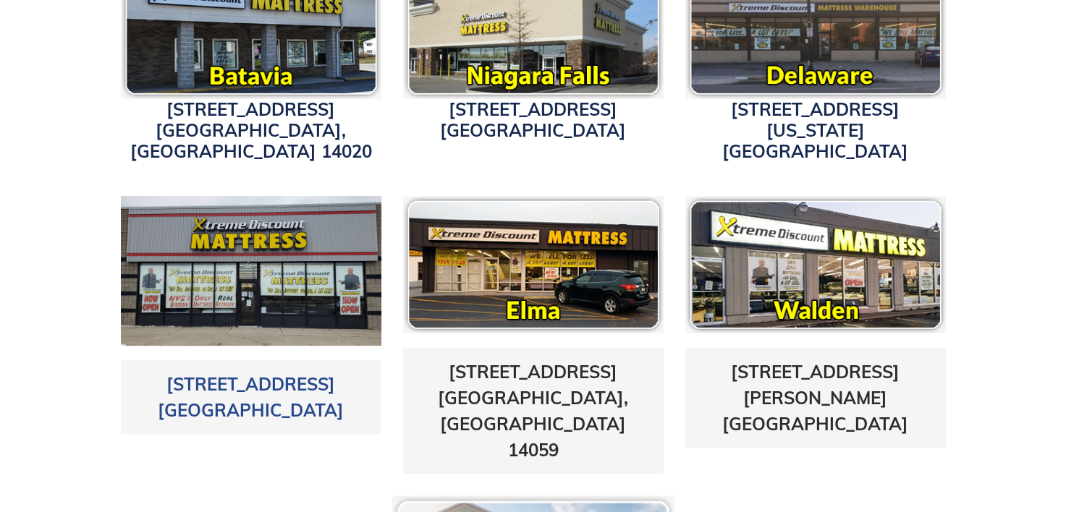
click at [240, 373] on link "[STREET_ADDRESS]" at bounding box center [251, 397] width 186 height 48
